Goal: Information Seeking & Learning: Learn about a topic

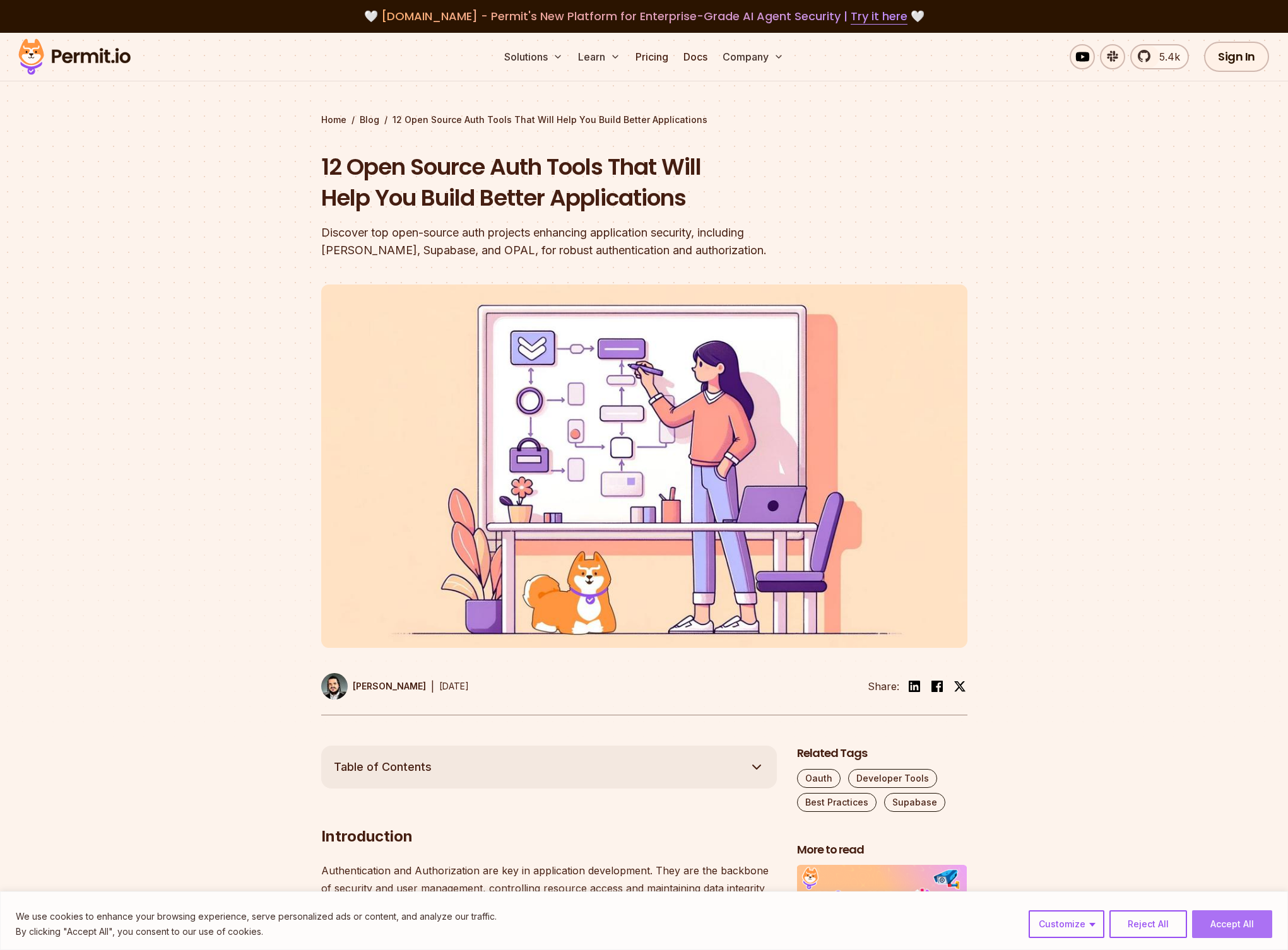
click at [1222, 920] on button "Accept All" at bounding box center [1232, 924] width 80 height 28
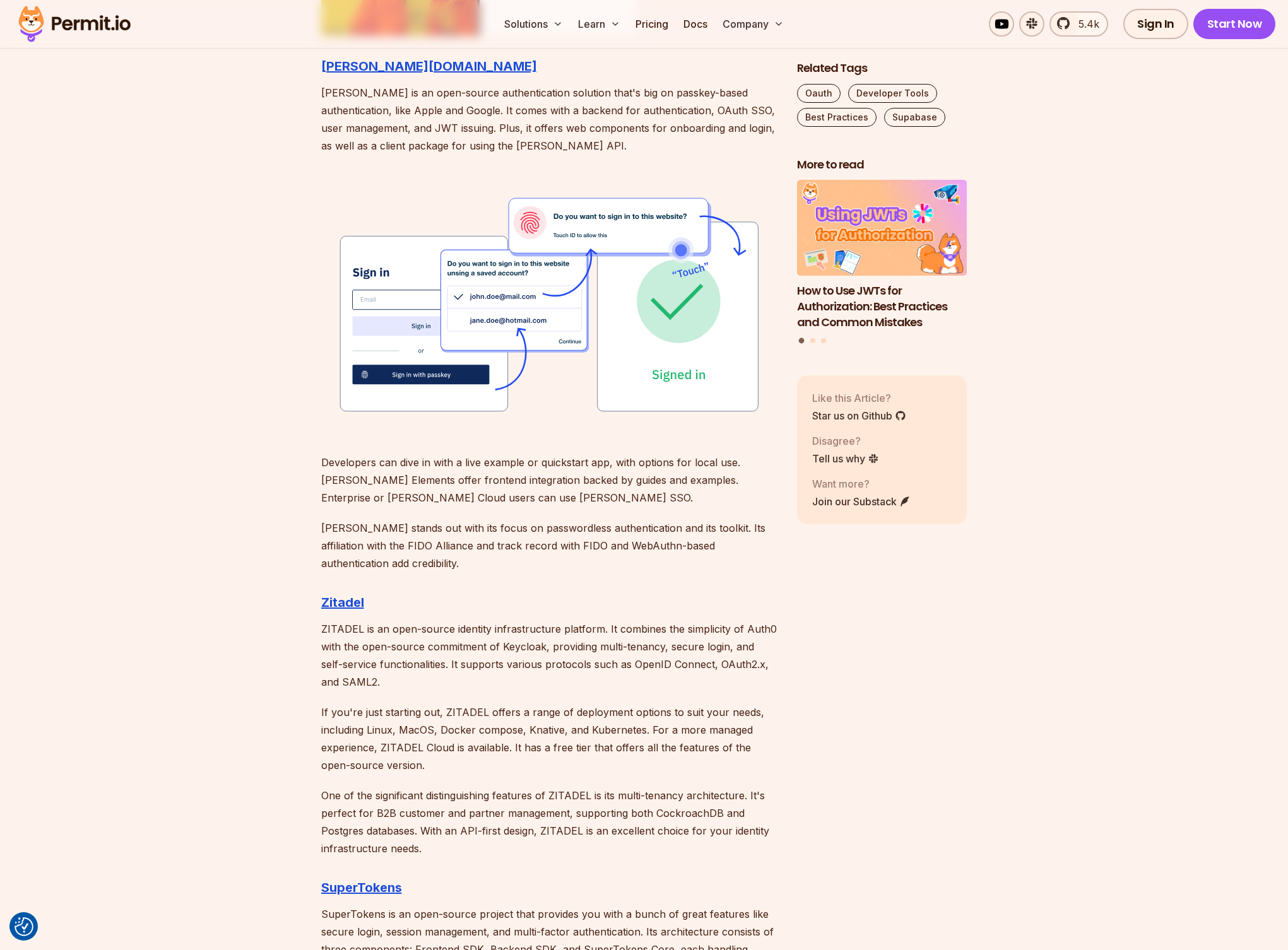
scroll to position [1458, 0]
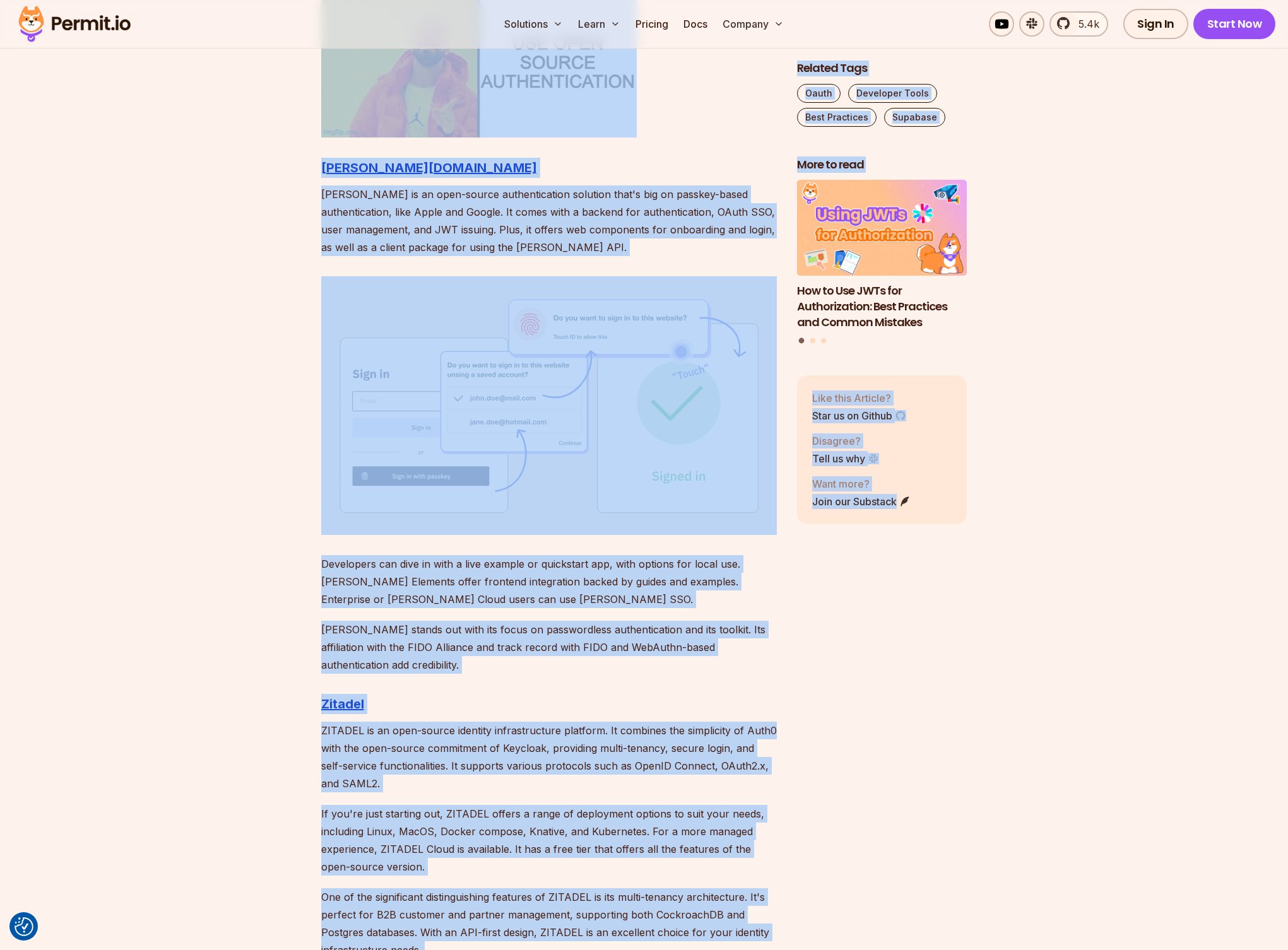
drag, startPoint x: 273, startPoint y: 108, endPoint x: 1060, endPoint y: 776, distance: 1032.3
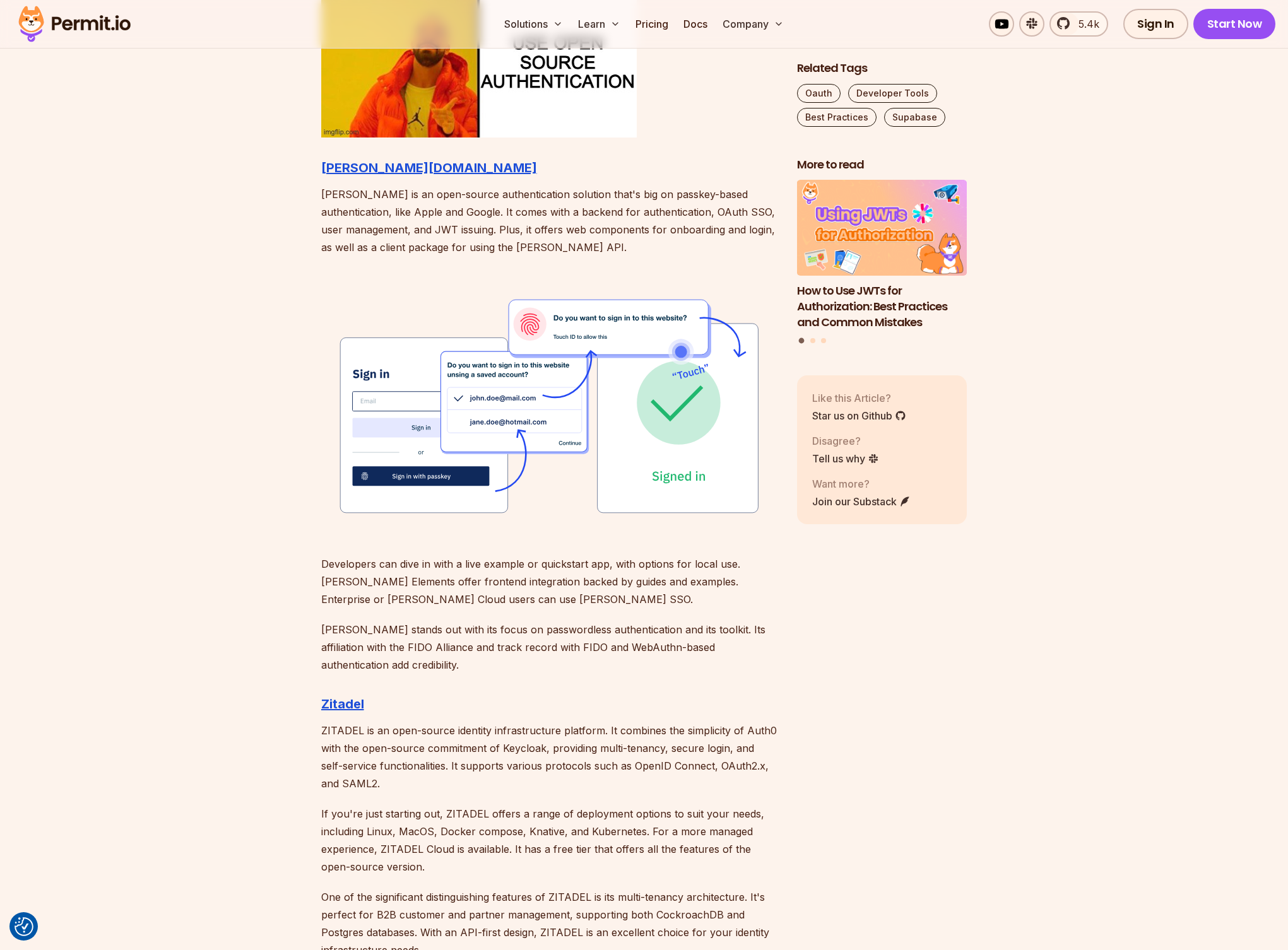
drag, startPoint x: 1060, startPoint y: 776, endPoint x: 864, endPoint y: 649, distance: 233.5
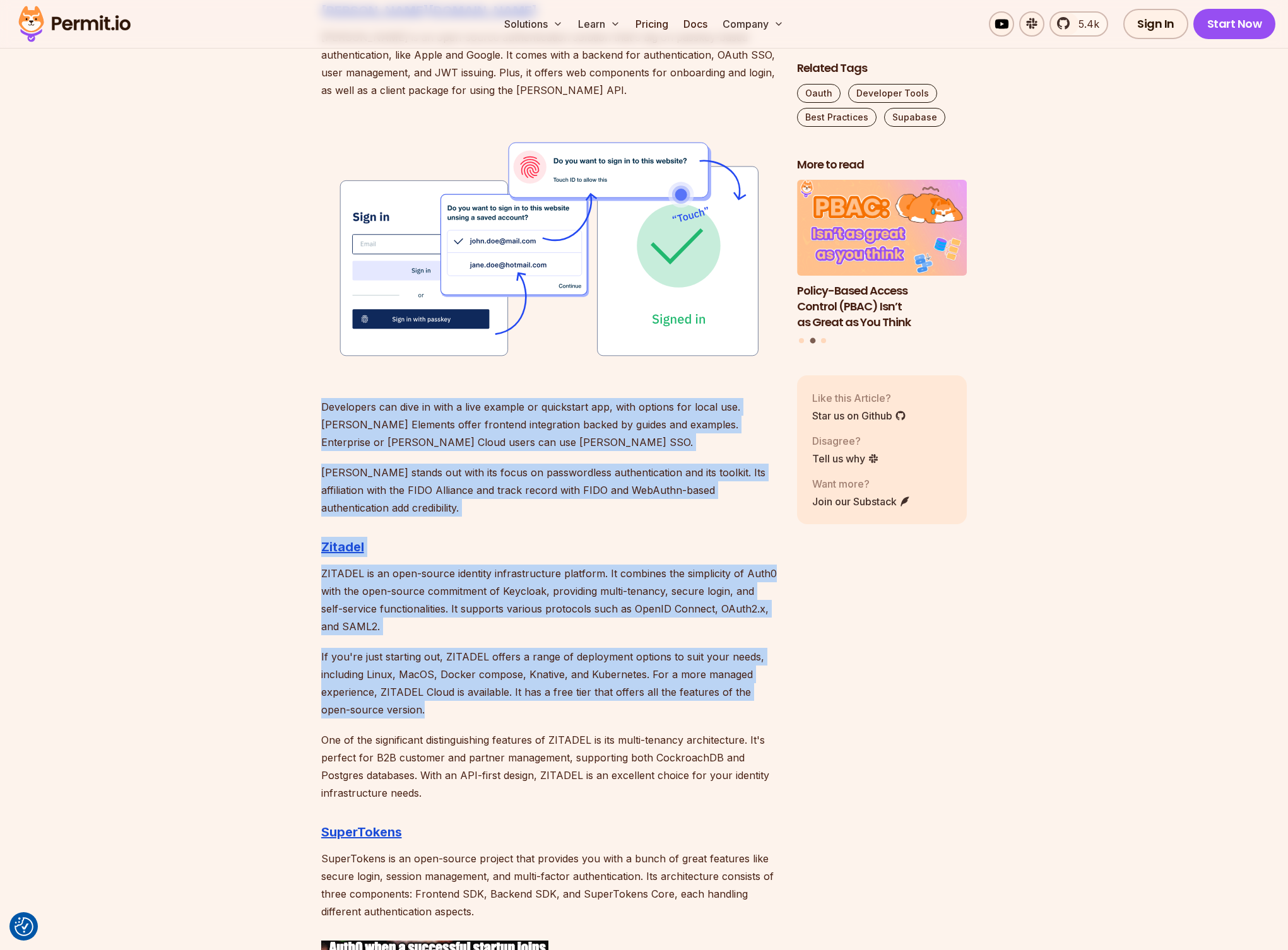
scroll to position [1863, 0]
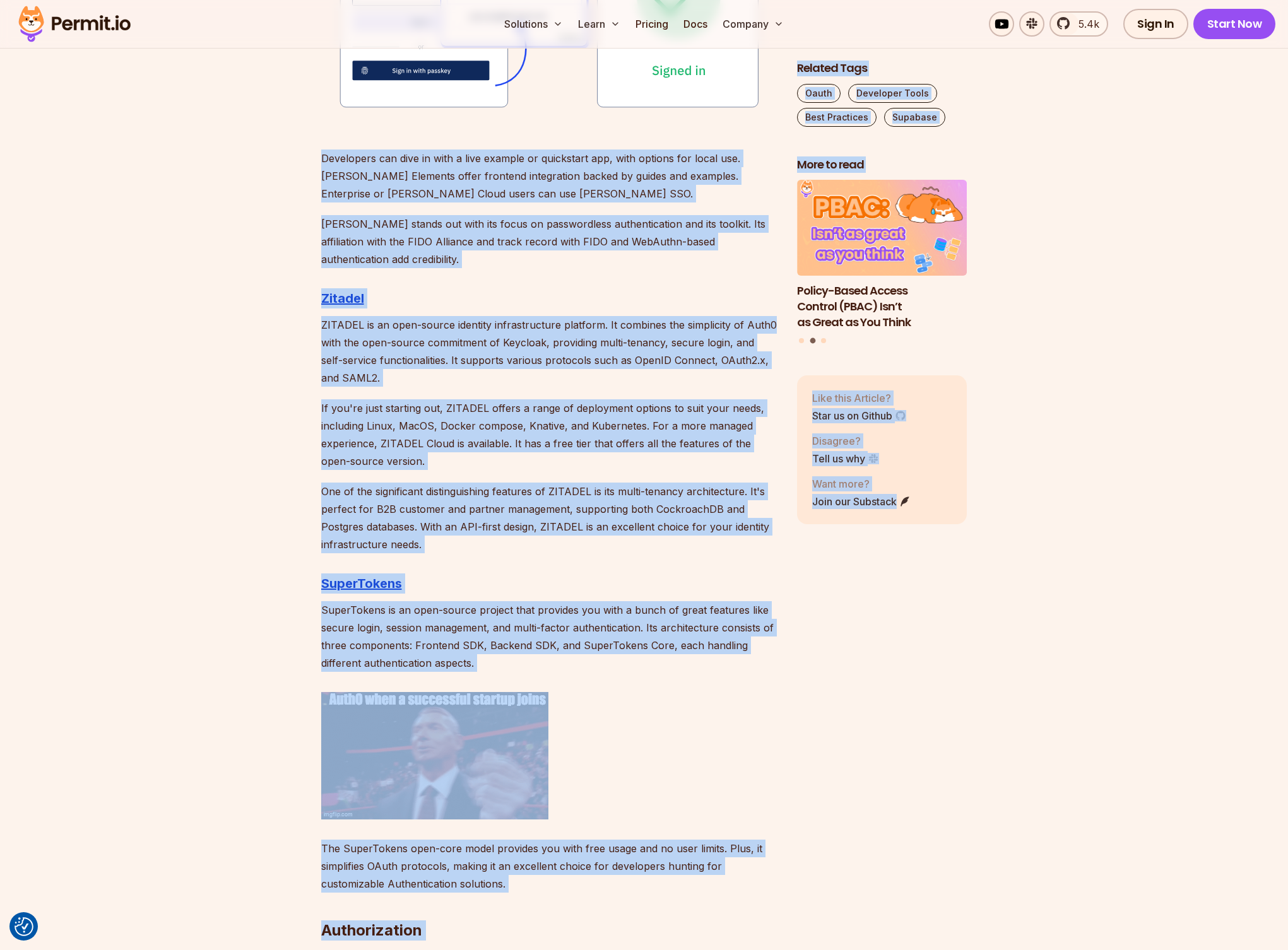
drag, startPoint x: 339, startPoint y: 418, endPoint x: 977, endPoint y: 790, distance: 738.5
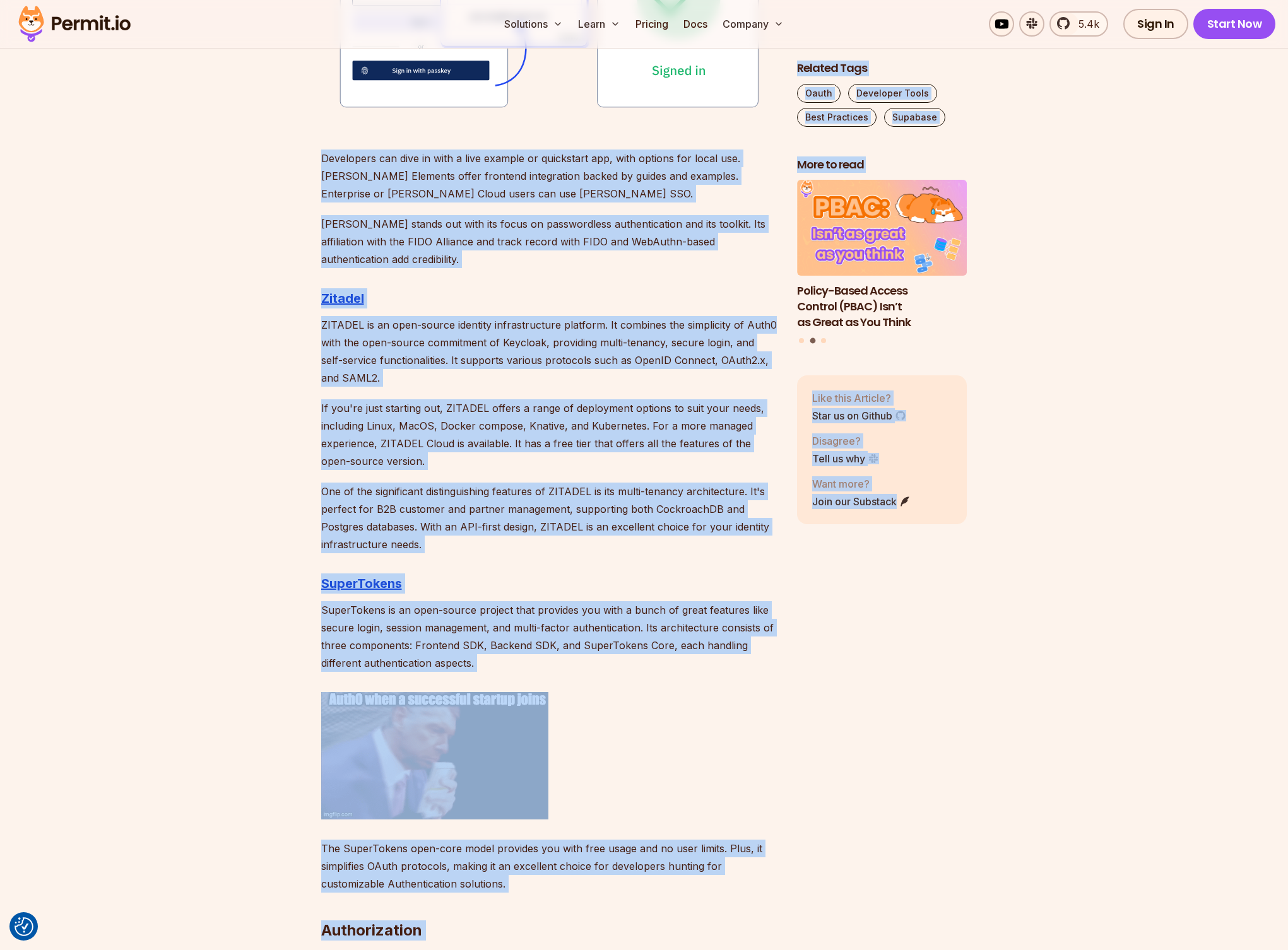
scroll to position [1859, 1]
drag, startPoint x: 1000, startPoint y: 742, endPoint x: 658, endPoint y: 563, distance: 386.0
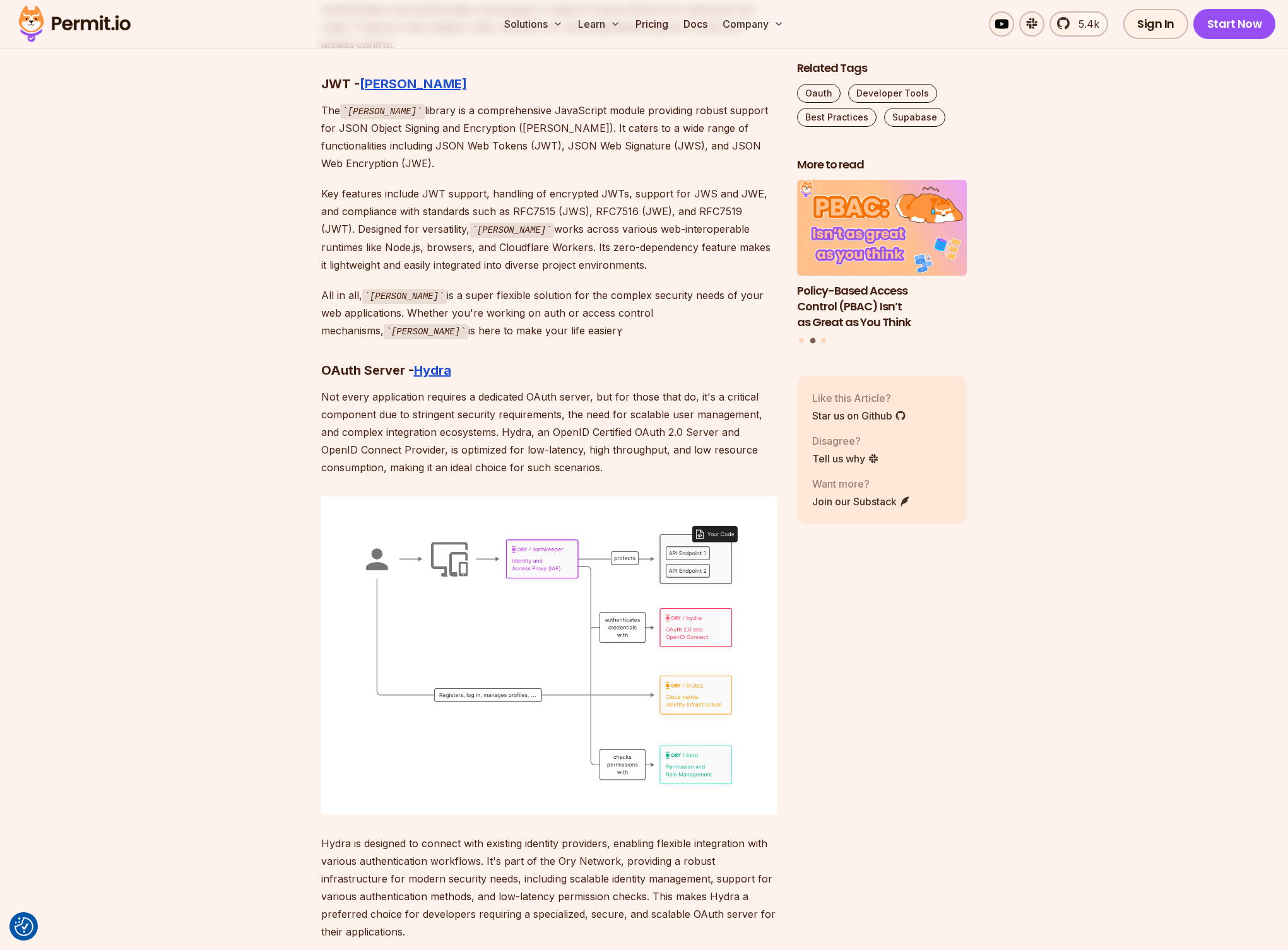
scroll to position [5924, 0]
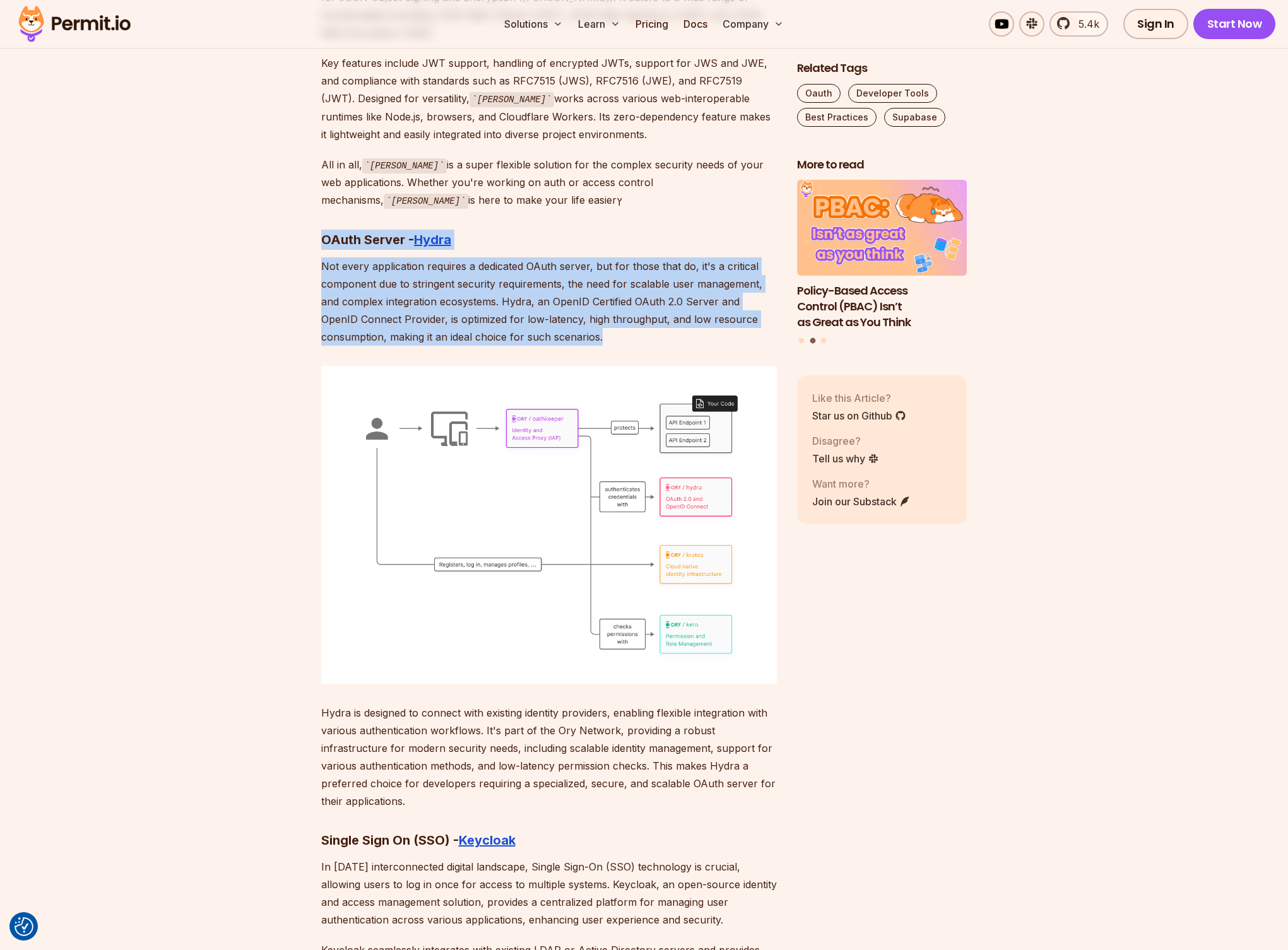
drag, startPoint x: 321, startPoint y: 198, endPoint x: 619, endPoint y: 301, distance: 315.3
click at [618, 301] on p "Not every application requires a dedicated OAuth server, but for those that do,…" at bounding box center [549, 301] width 456 height 88
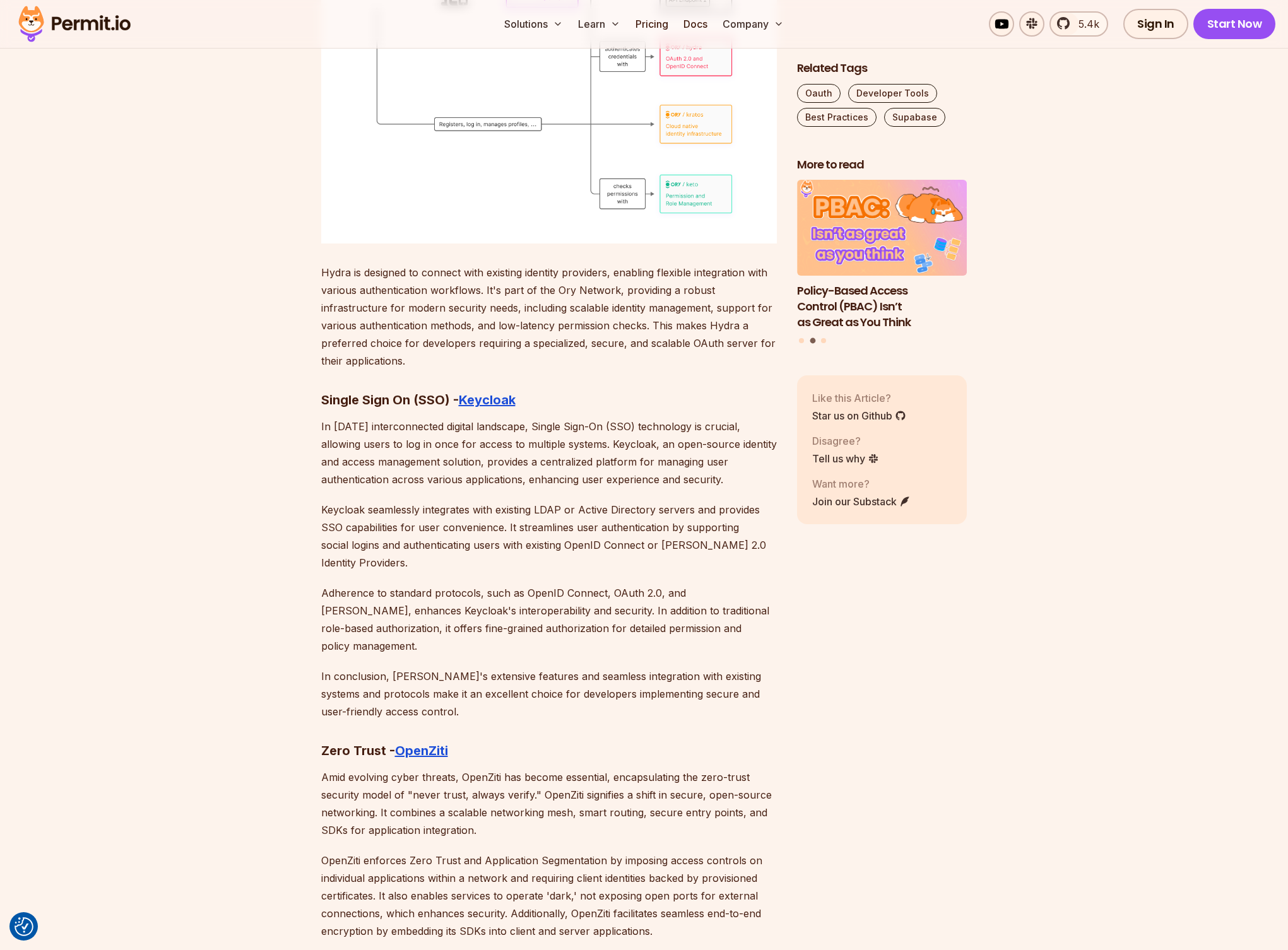
scroll to position [6426, 0]
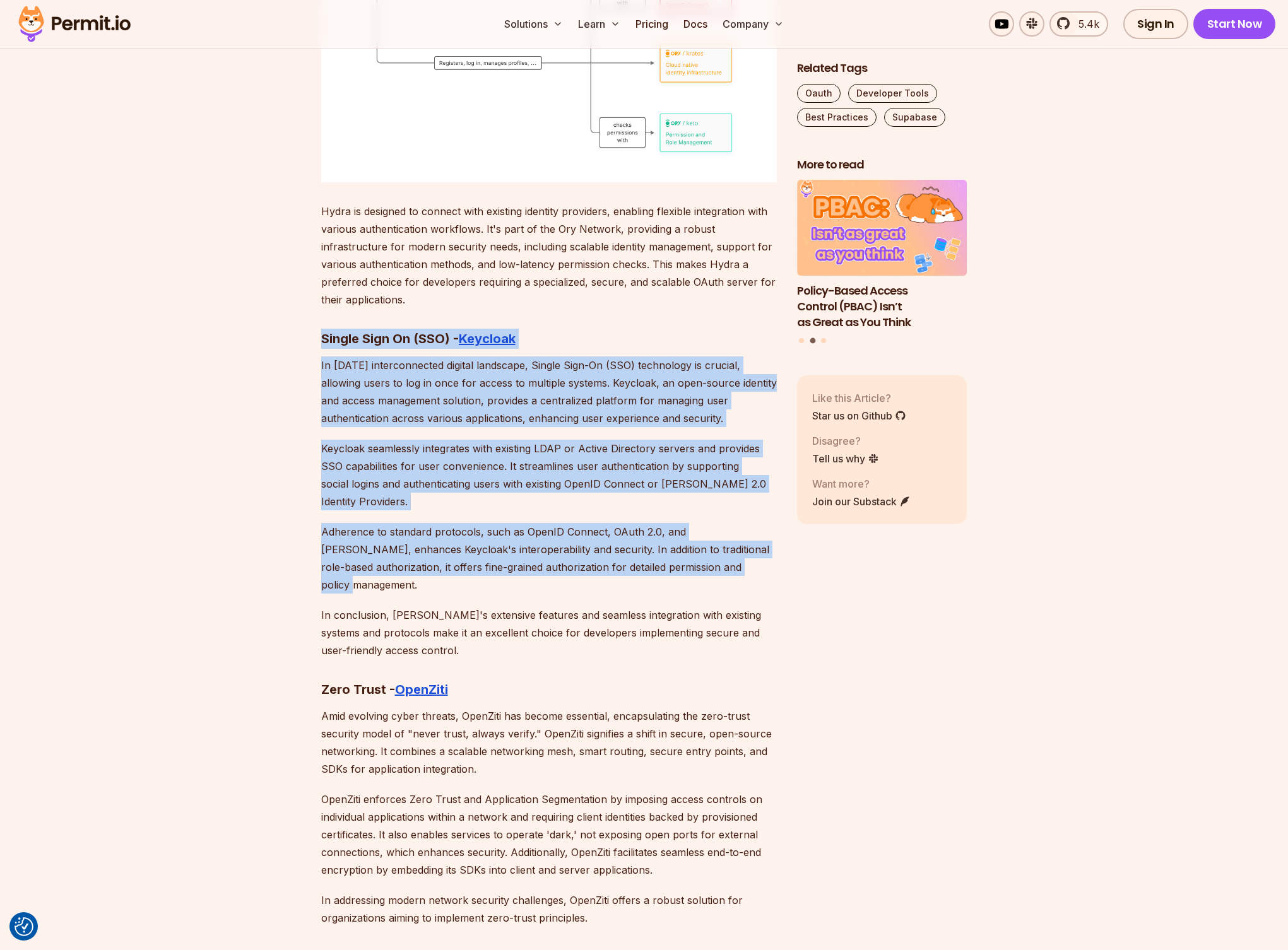
drag, startPoint x: 353, startPoint y: 316, endPoint x: 700, endPoint y: 511, distance: 398.0
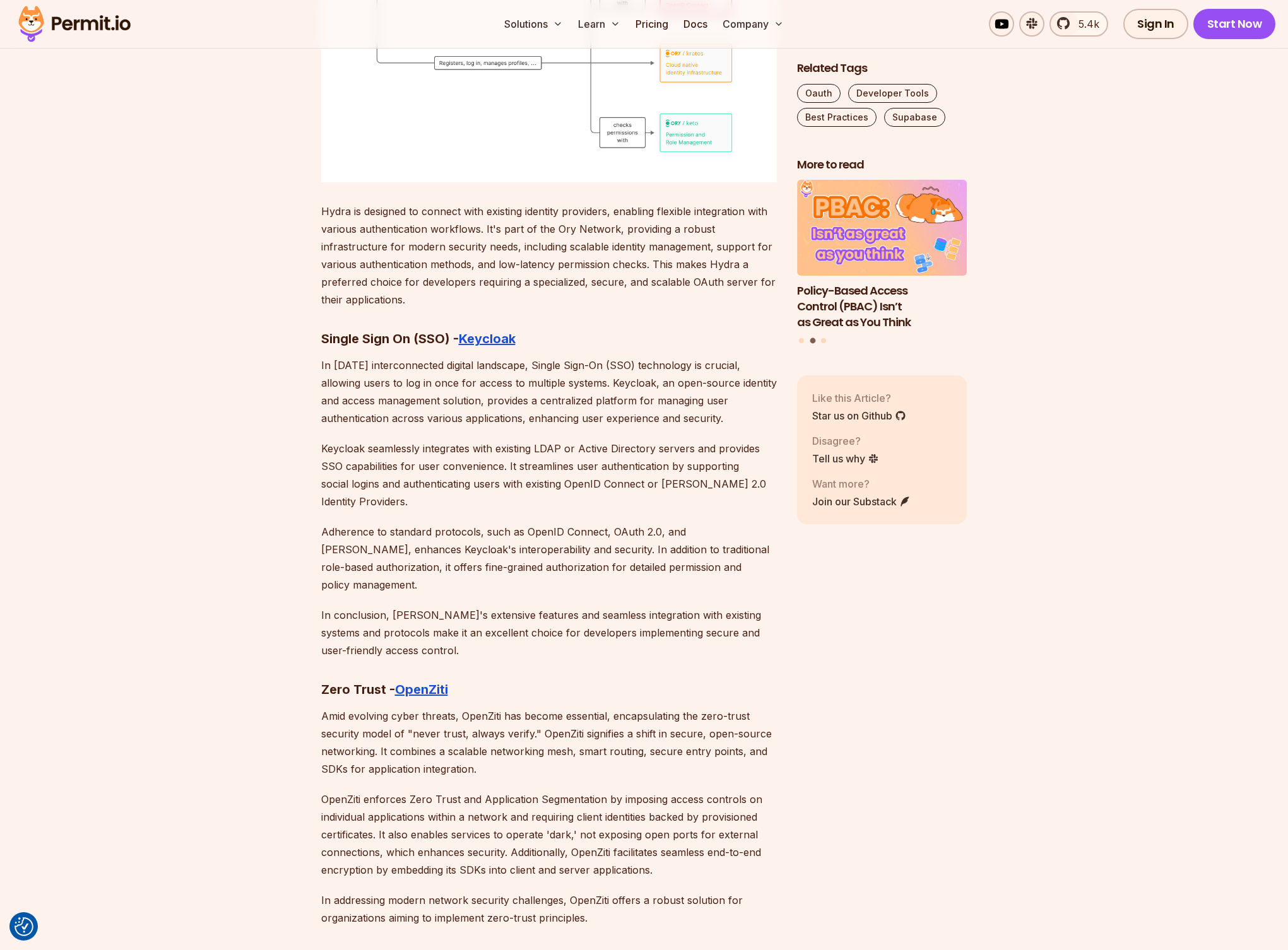
click at [624, 439] on p "Keycloak seamlessly integrates with existing LDAP or Active Directory servers a…" at bounding box center [549, 475] width 456 height 70
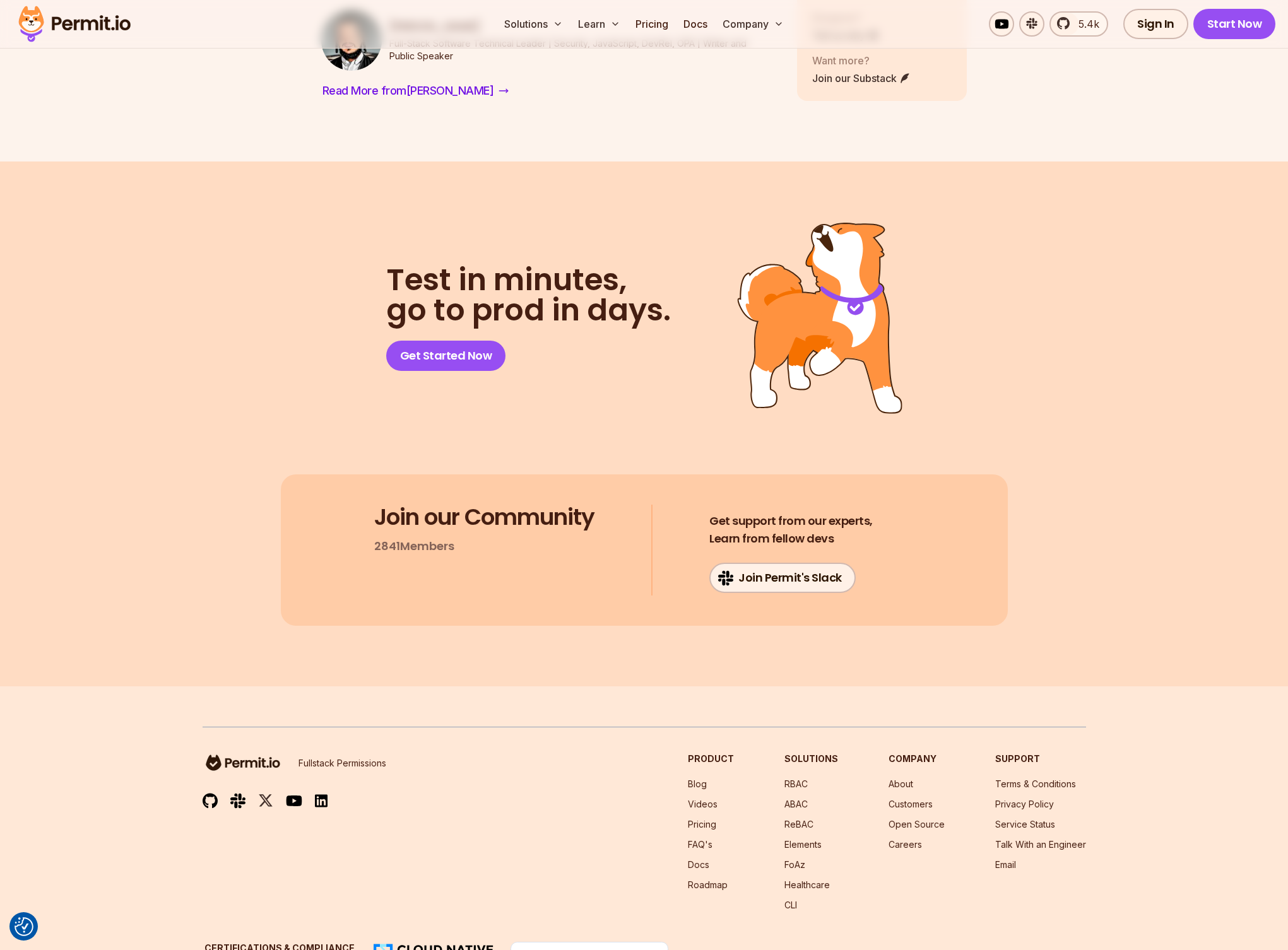
scroll to position [7667, 0]
drag, startPoint x: 169, startPoint y: 643, endPoint x: 1128, endPoint y: 986, distance: 1018.5
click at [1132, 833] on footer "Fullstack Permissions Product Blog Videos Pricing FAQ's Docs Roadmap Solutions …" at bounding box center [644, 856] width 1288 height 337
drag, startPoint x: 690, startPoint y: 670, endPoint x: 1210, endPoint y: 925, distance: 579.2
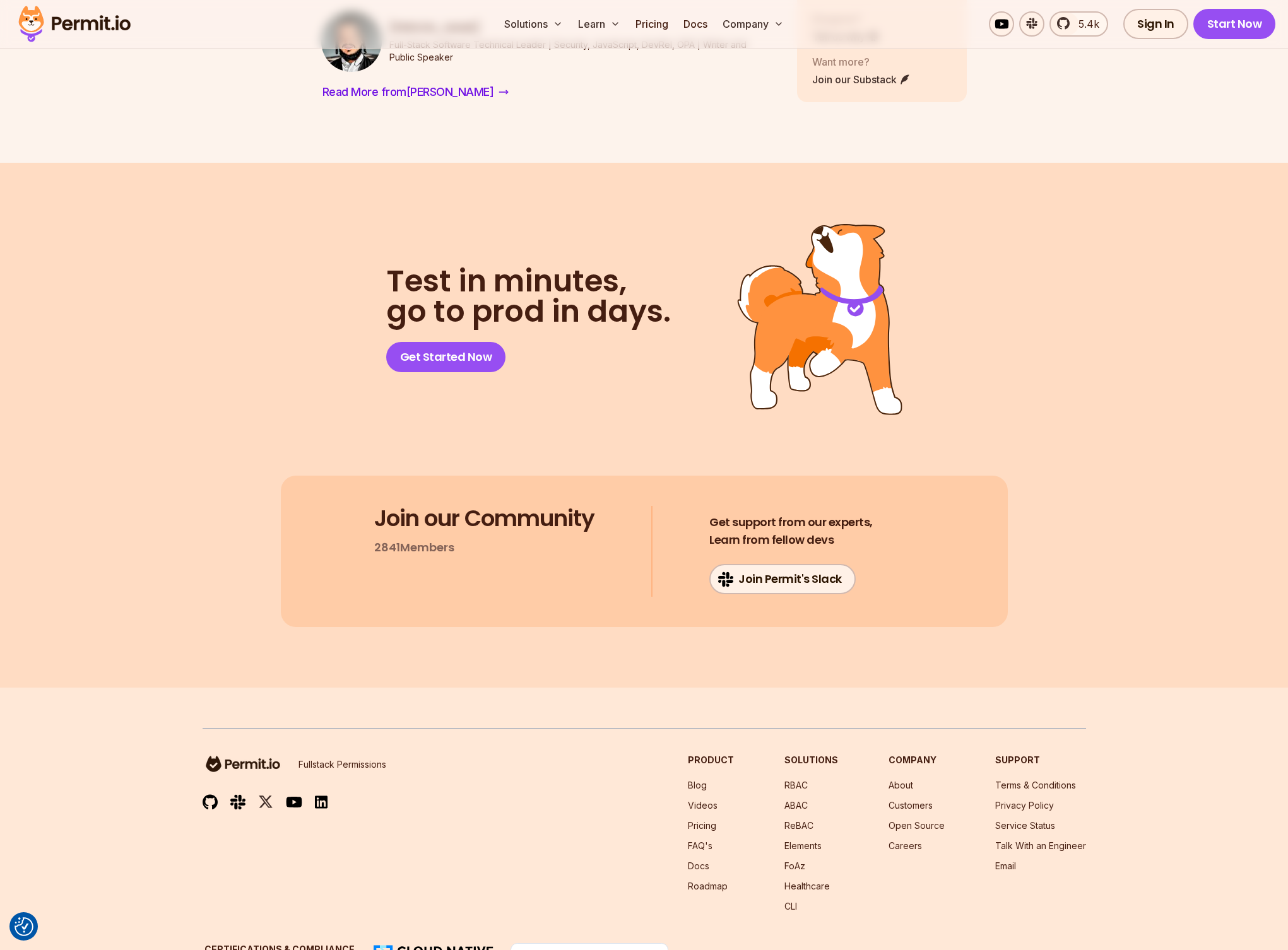
click at [1210, 926] on footer "Fullstack Permissions Product Blog Videos Pricing FAQ's Docs Roadmap Solutions …" at bounding box center [644, 856] width 1288 height 337
click at [1165, 880] on footer "Fullstack Permissions Product Blog Videos Pricing FAQ's Docs Roadmap Solutions …" at bounding box center [644, 856] width 1288 height 337
drag, startPoint x: 1142, startPoint y: 908, endPoint x: 205, endPoint y: 612, distance: 982.6
click at [134, 688] on footer "Fullstack Permissions Product Blog Videos Pricing FAQ's Docs Roadmap Solutions …" at bounding box center [644, 856] width 1288 height 337
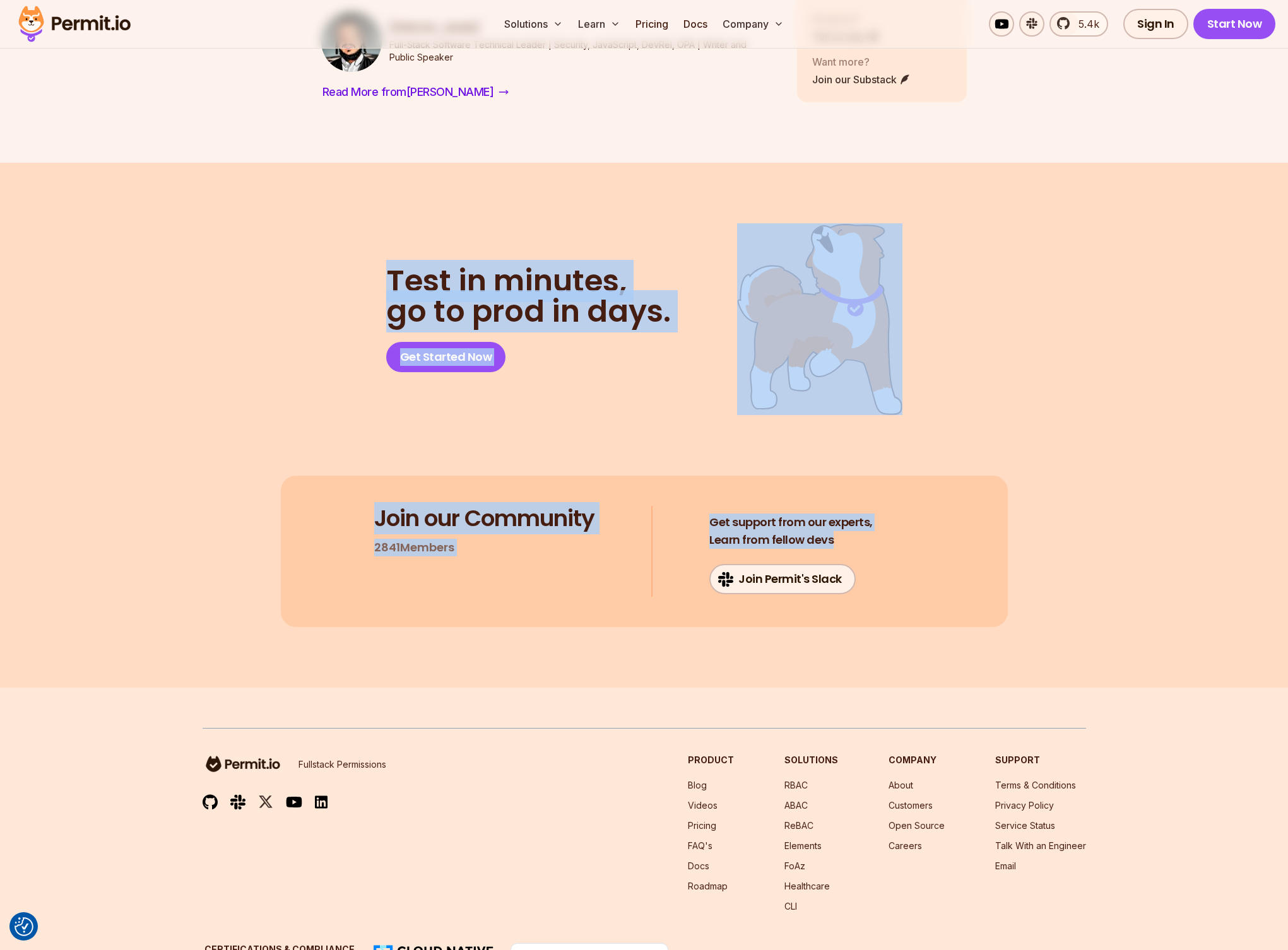
drag, startPoint x: 279, startPoint y: 142, endPoint x: 1128, endPoint y: 574, distance: 952.6
click at [1128, 574] on section "Test in minutes, go to prod in days. Get Started Now Join our Community 2841 Me…" at bounding box center [644, 425] width 1288 height 525
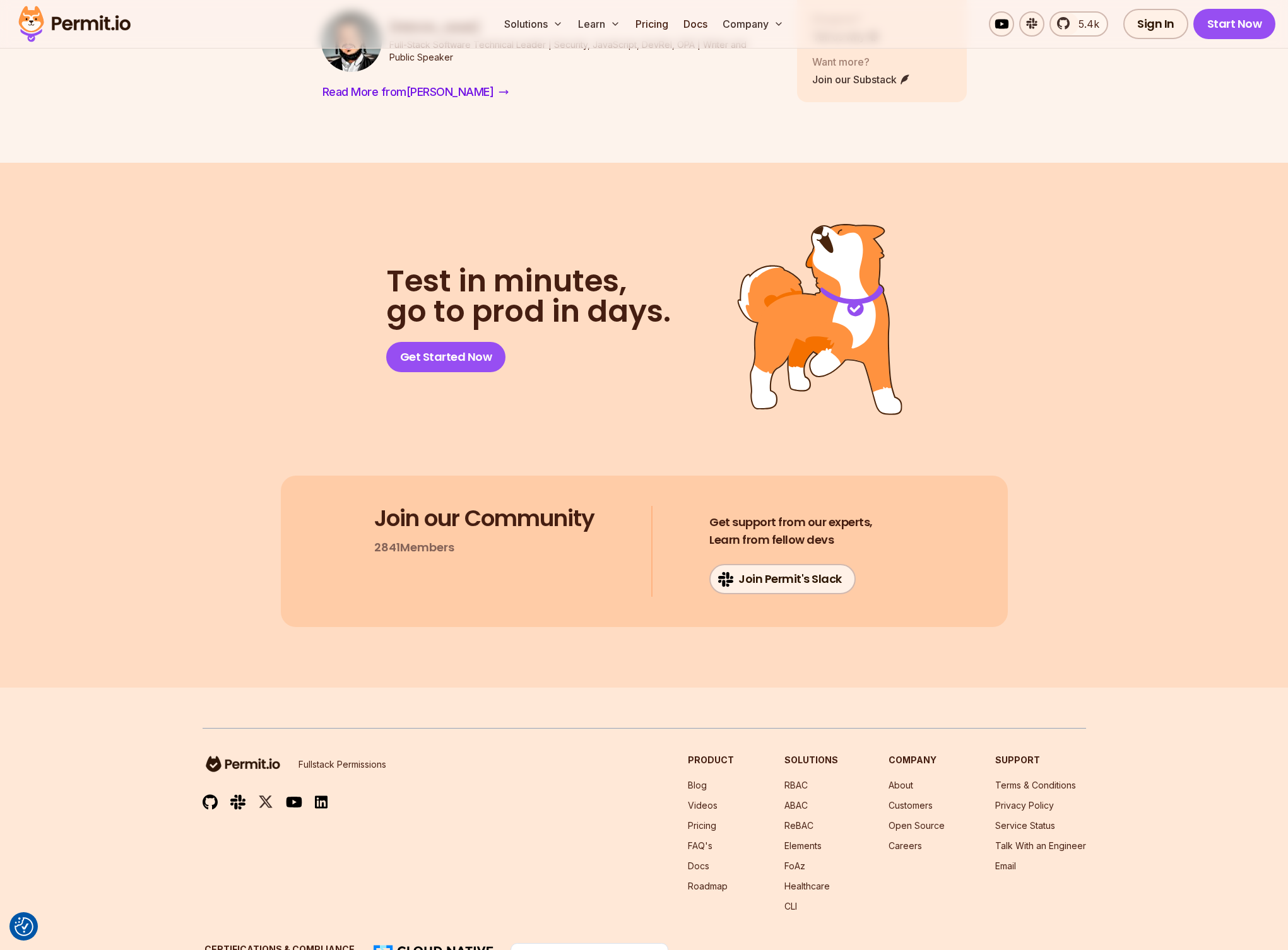
drag, startPoint x: 1128, startPoint y: 574, endPoint x: 994, endPoint y: 538, distance: 138.8
click at [1127, 573] on section "Test in minutes, go to prod in days. Get Started Now Join our Community 2841 Me…" at bounding box center [644, 425] width 1288 height 525
